Goal: Navigation & Orientation: Find specific page/section

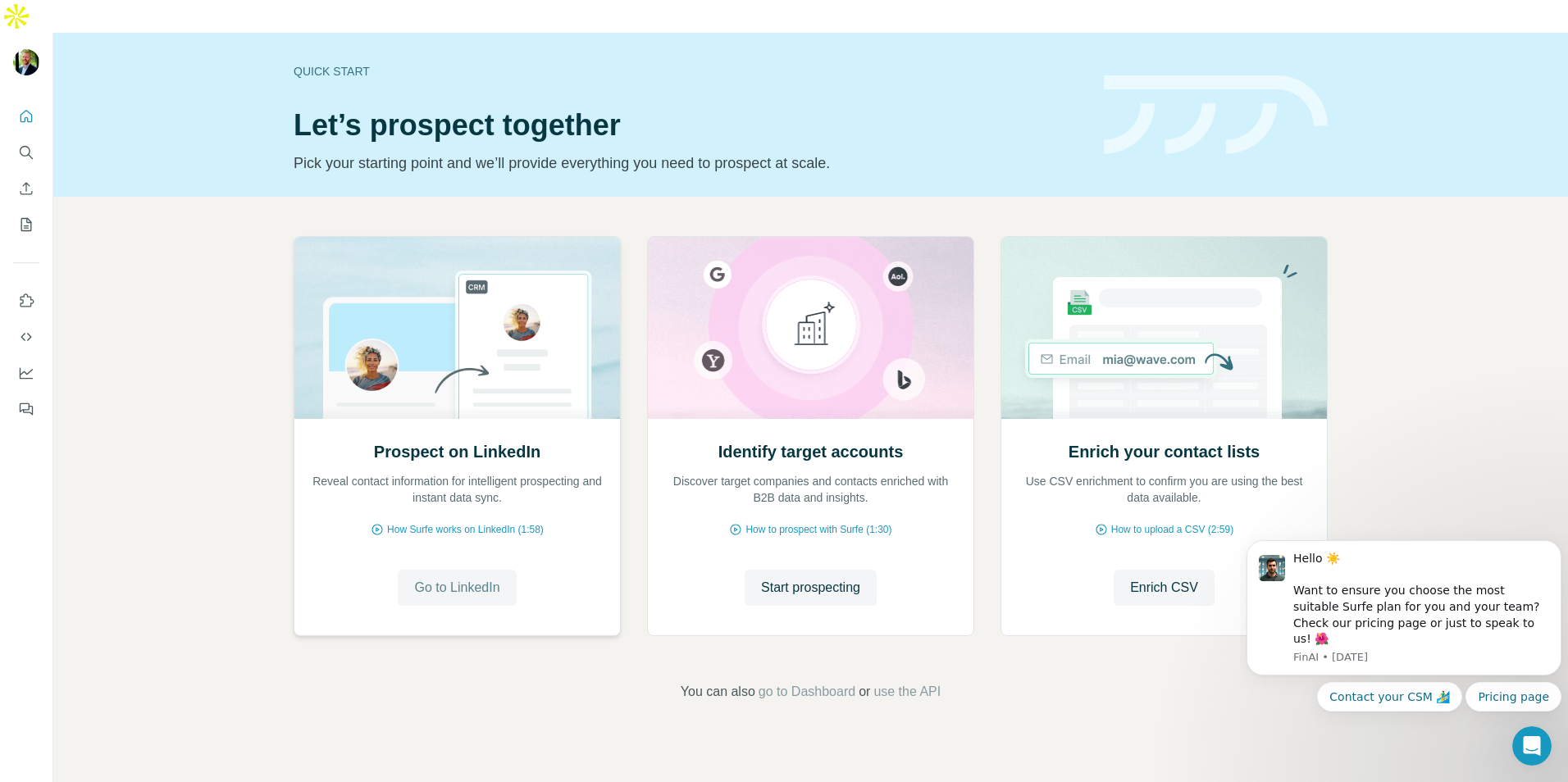
click at [475, 578] on span "Go to LinkedIn" at bounding box center [457, 588] width 85 height 20
click at [792, 682] on span "go to Dashboard" at bounding box center [807, 692] width 97 height 20
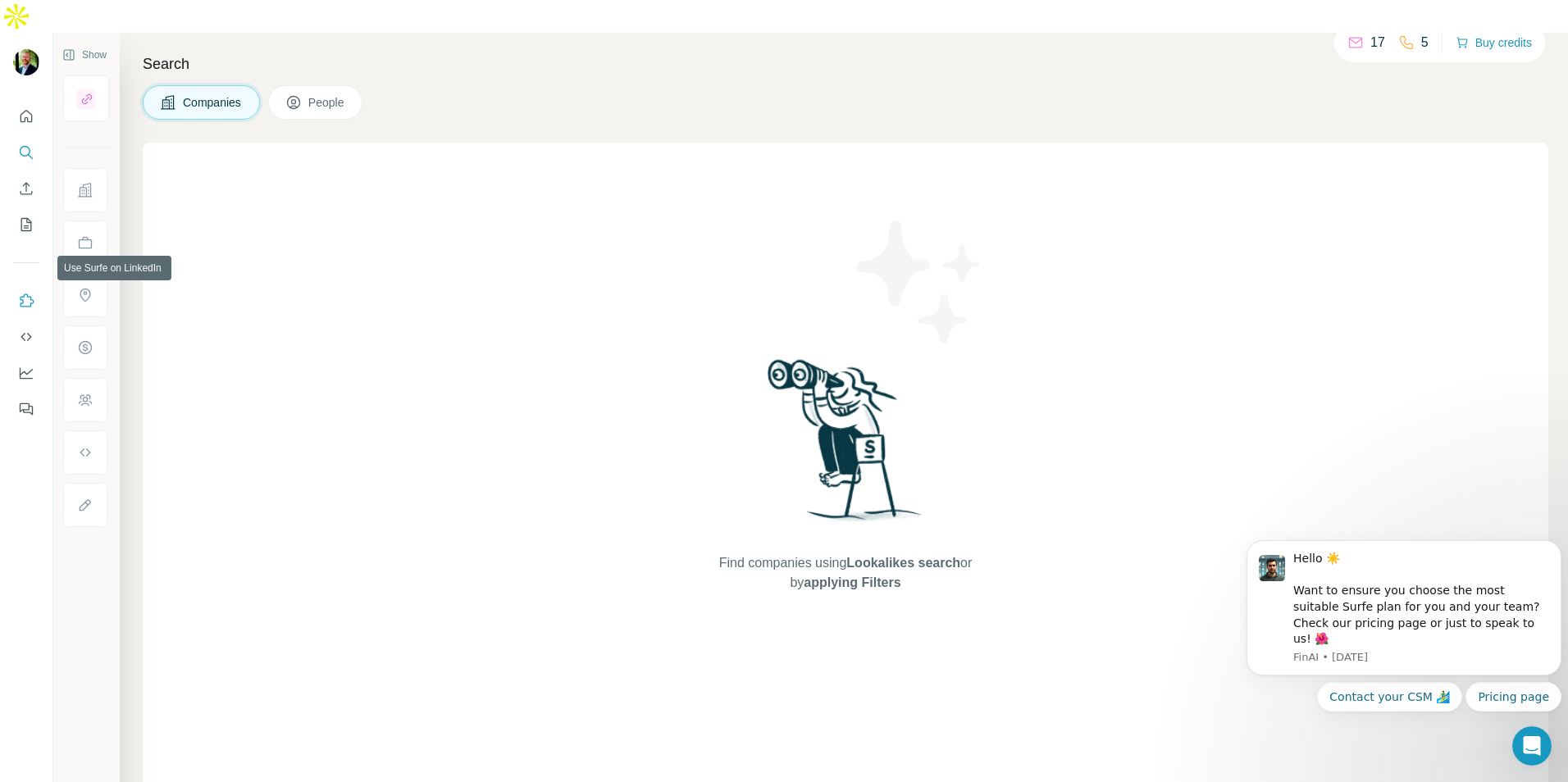
click at [23, 293] on icon "Use Surfe on LinkedIn" at bounding box center [27, 301] width 17 height 17
click at [1365, 43] on div "17" at bounding box center [1366, 43] width 38 height 20
click at [1355, 45] on icon at bounding box center [1356, 43] width 17 height 17
click at [458, 301] on div "Find companies using Lookalikes search or by applying Filters" at bounding box center [846, 474] width 1406 height 663
